Goal: Task Accomplishment & Management: Manage account settings

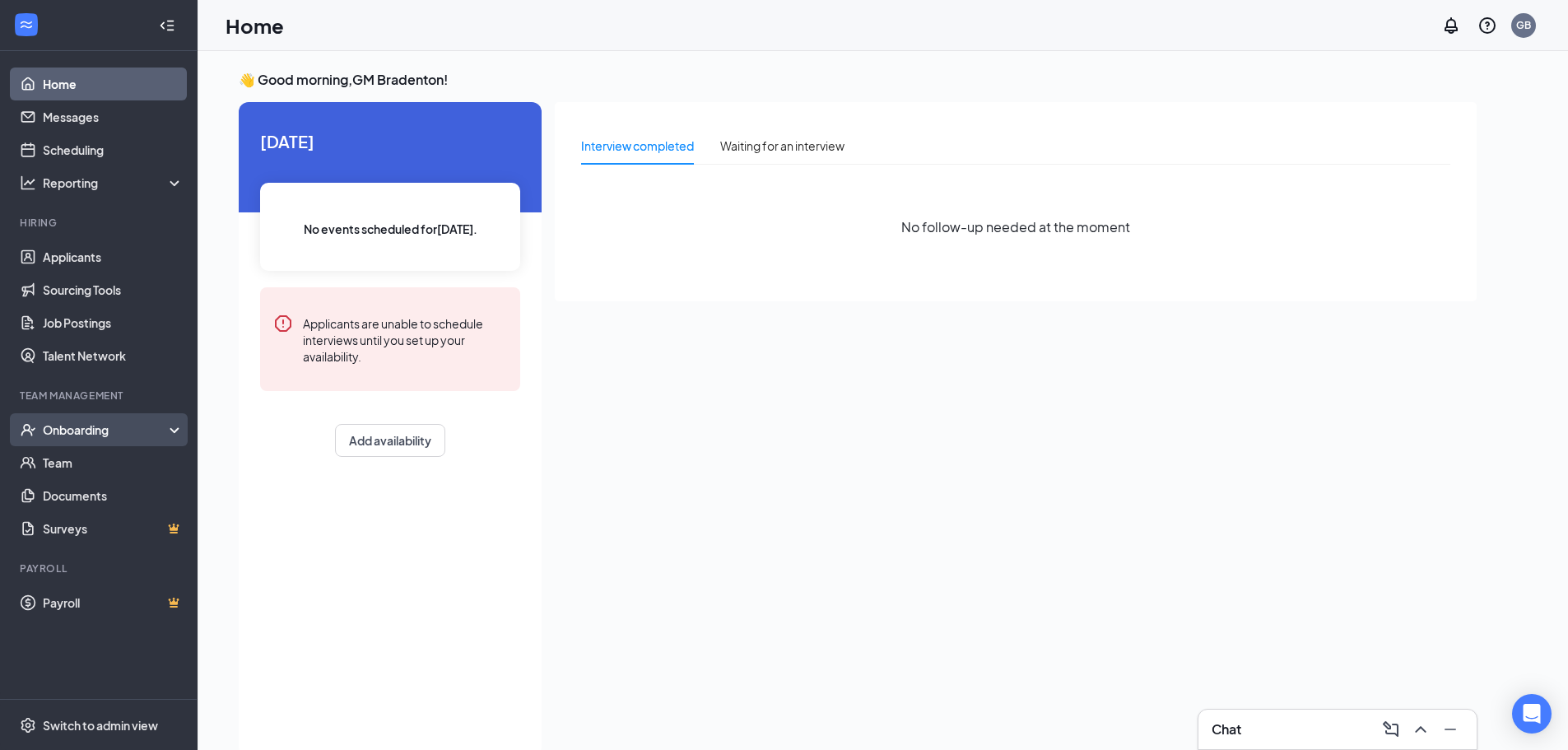
click at [104, 435] on div "Onboarding" at bounding box center [105, 429] width 126 height 16
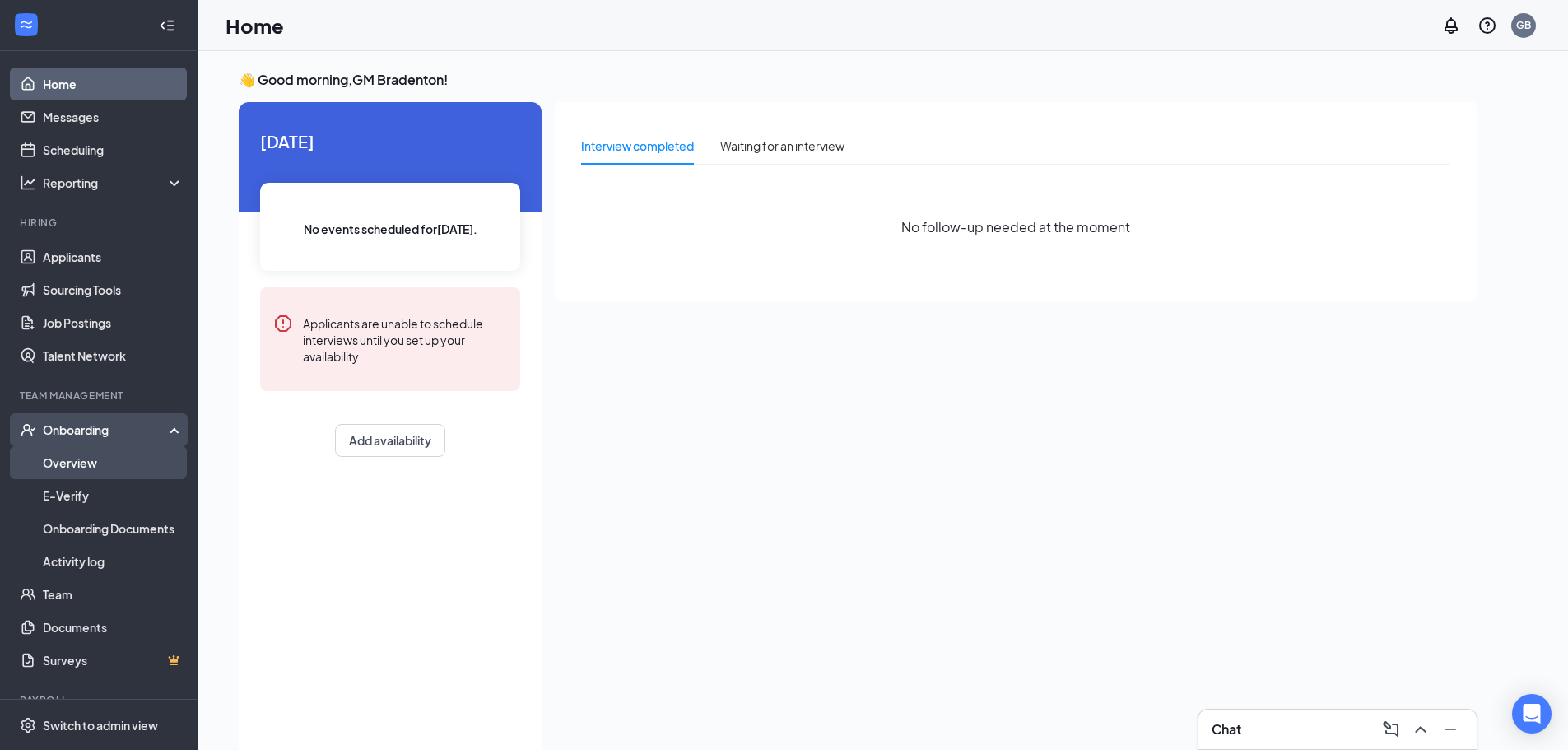
click at [106, 462] on link "Overview" at bounding box center [113, 463] width 141 height 33
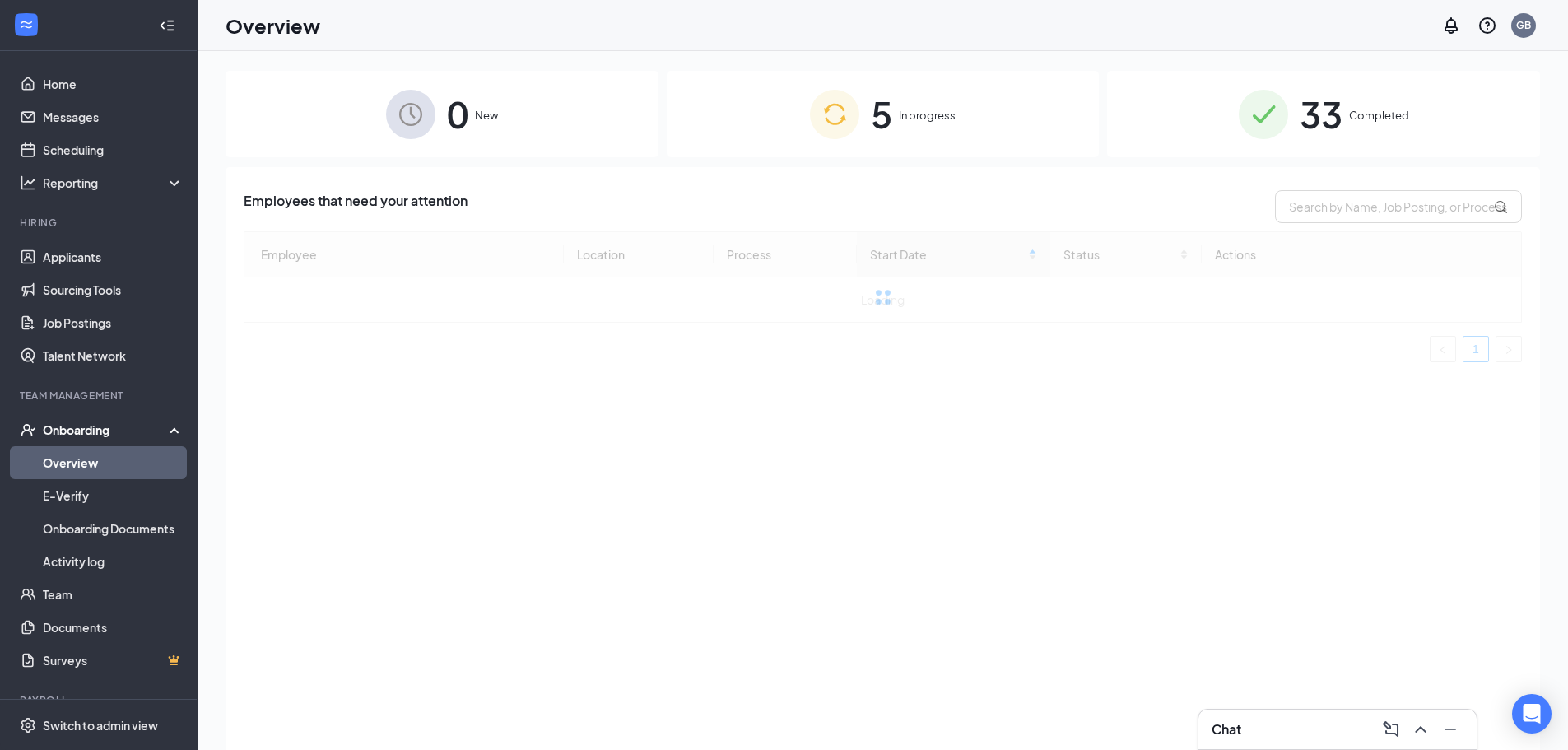
click at [898, 133] on div "5 In progress" at bounding box center [883, 114] width 433 height 87
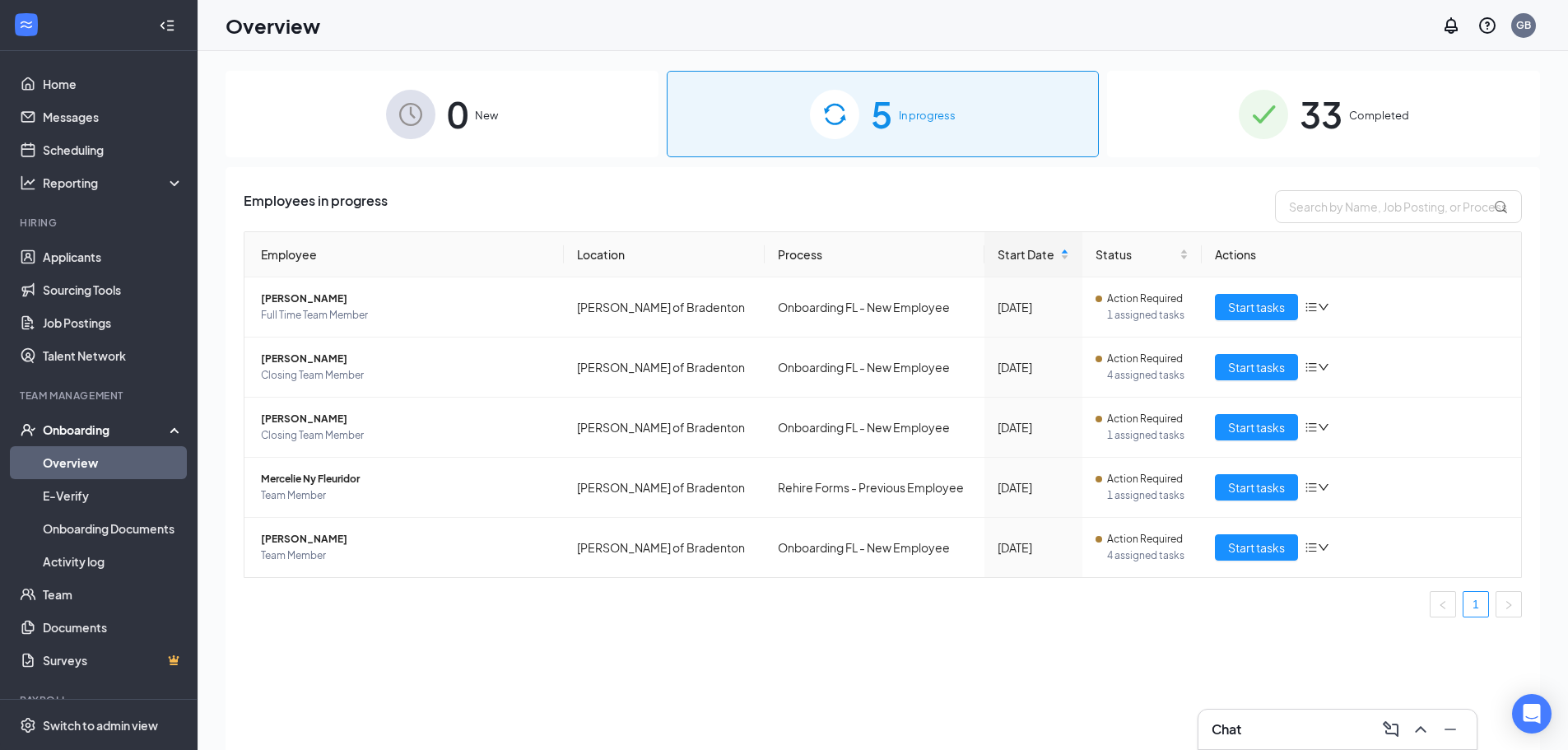
click at [1275, 130] on img at bounding box center [1263, 114] width 49 height 49
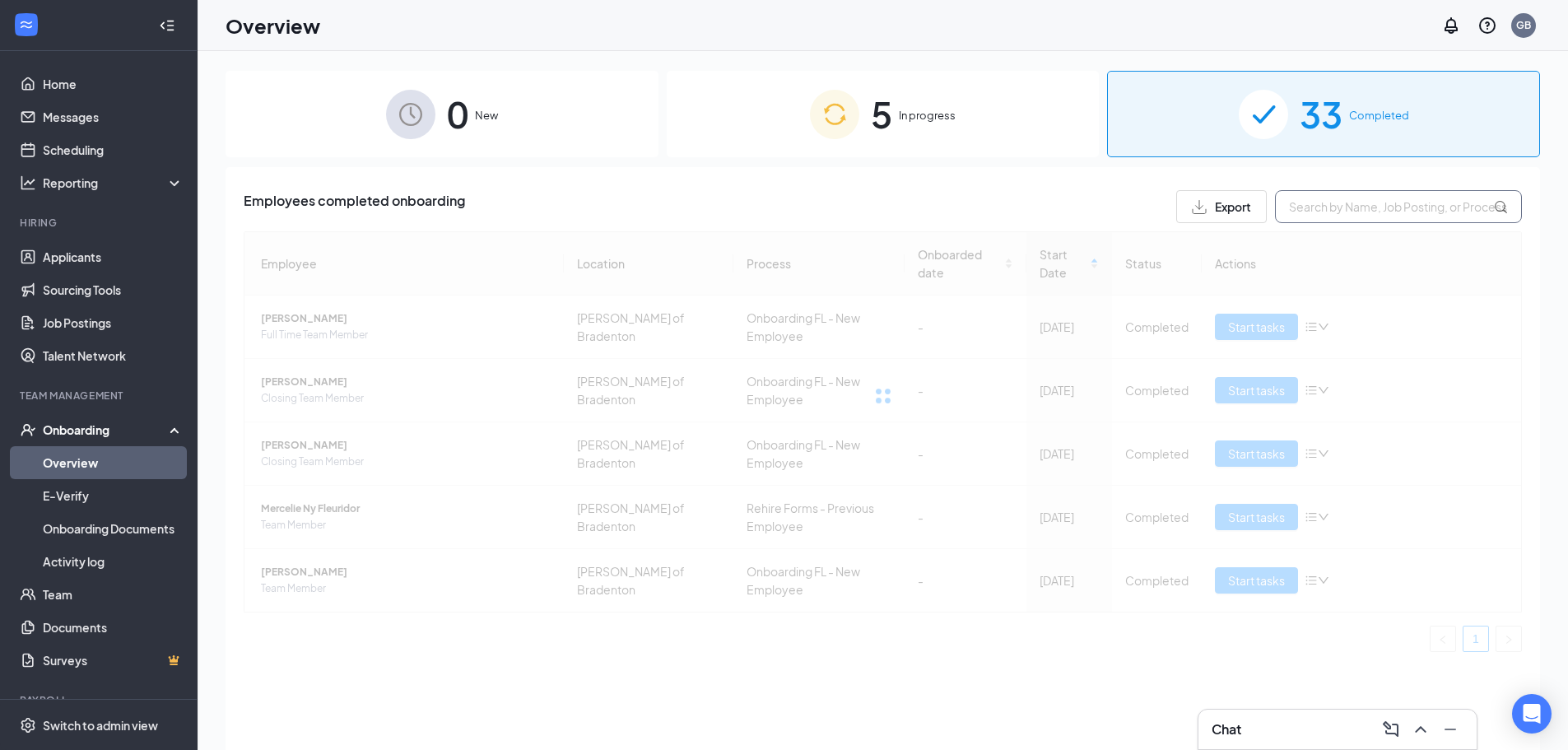
click at [1314, 218] on input "text" at bounding box center [1398, 206] width 247 height 33
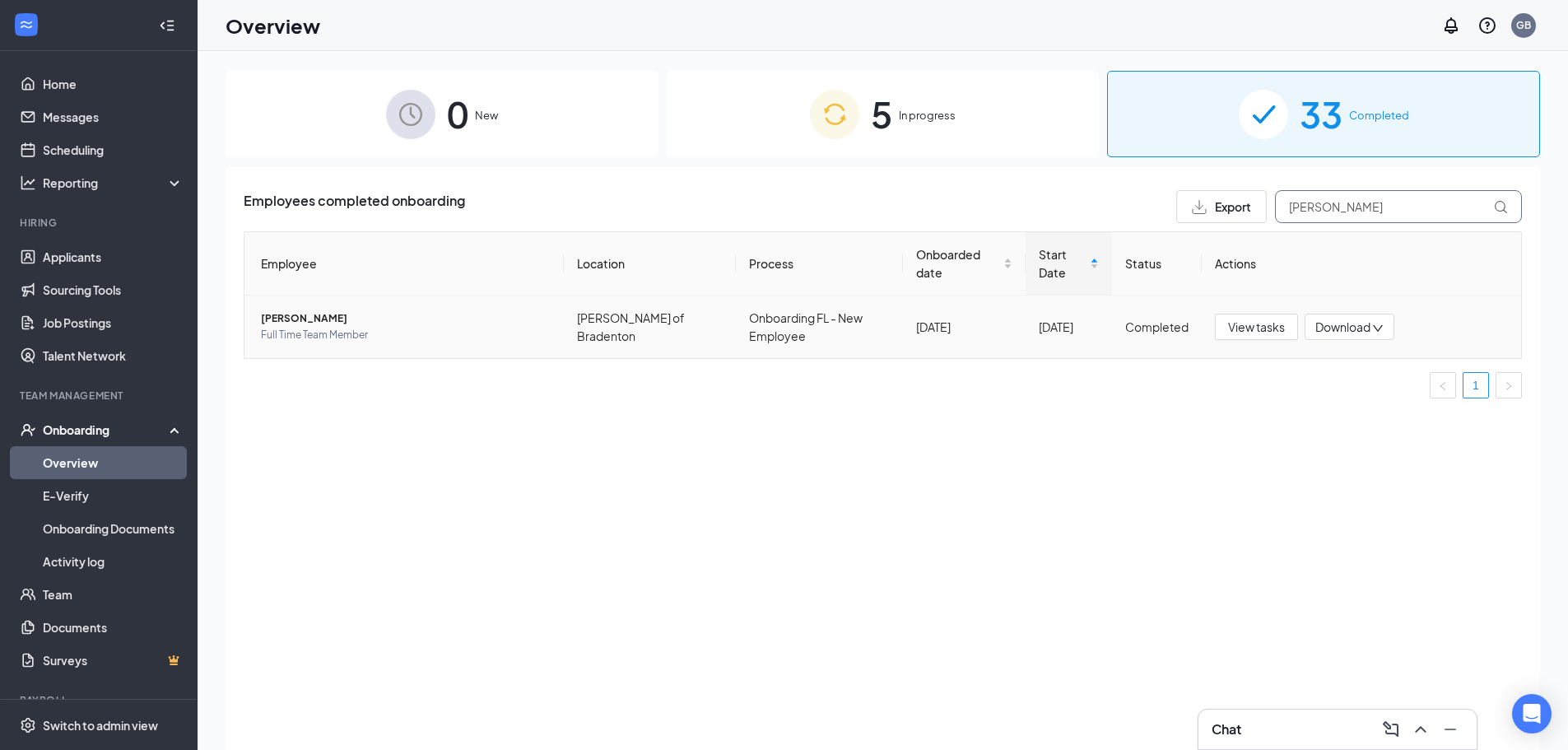
type input "[PERSON_NAME]"
click at [484, 337] on span "Full Time Team Member" at bounding box center [406, 335] width 290 height 16
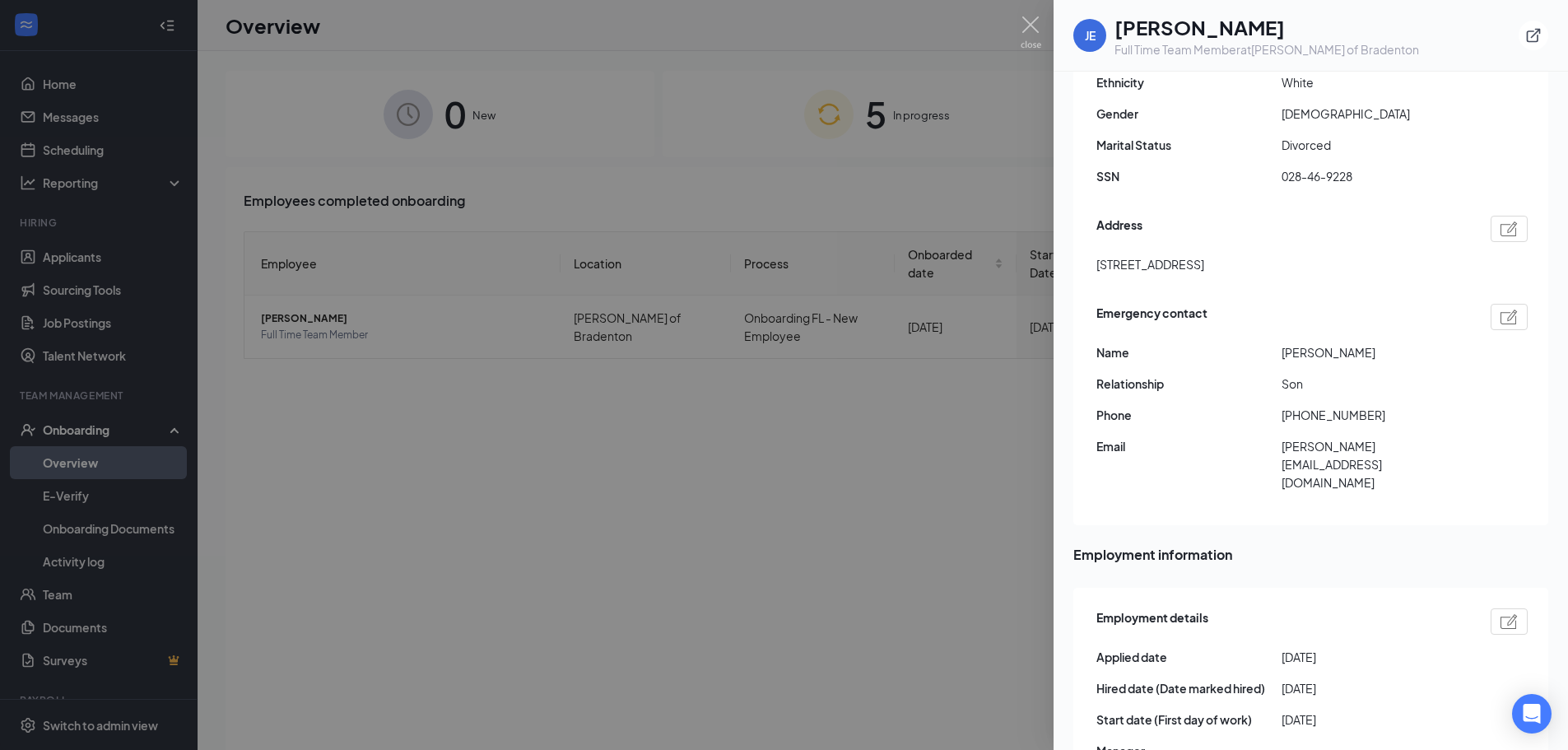
scroll to position [658, 0]
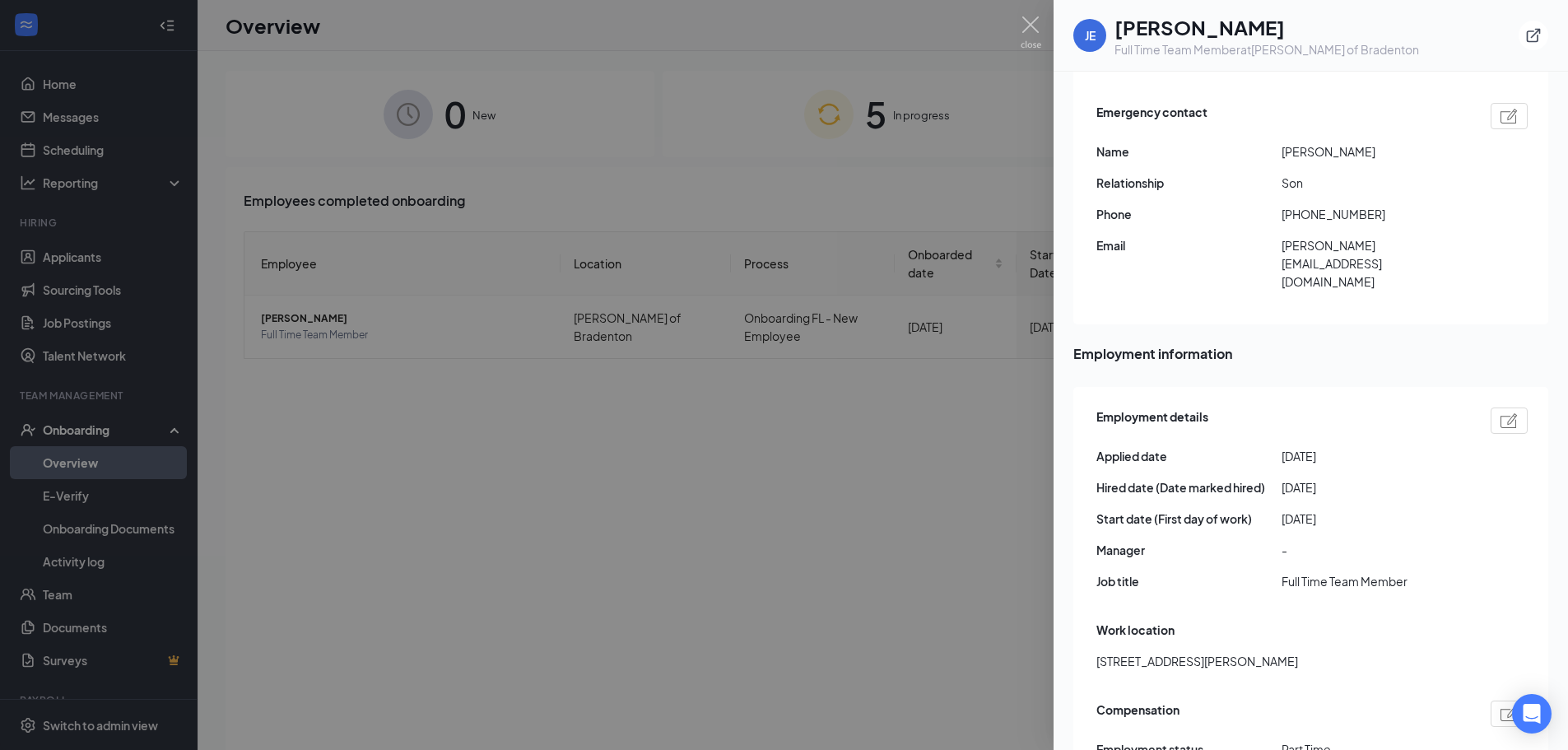
click at [790, 484] on div at bounding box center [784, 375] width 1568 height 750
